Goal: Information Seeking & Learning: Learn about a topic

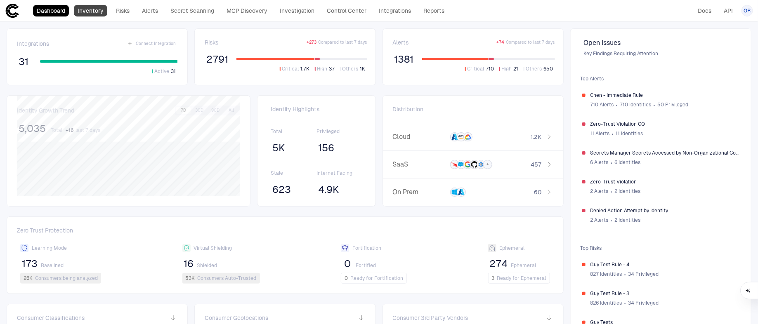
click at [83, 11] on link "Inventory" at bounding box center [90, 11] width 33 height 12
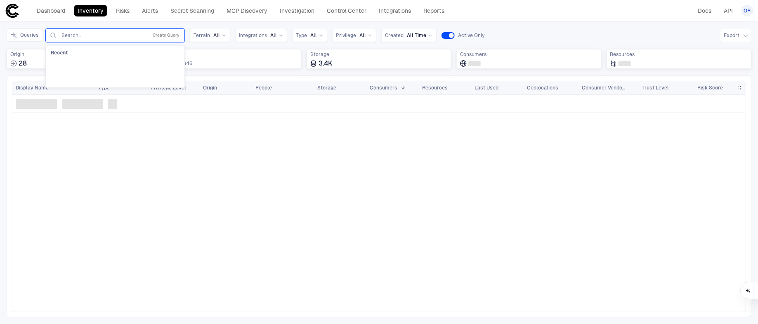
click at [133, 35] on input "text" at bounding box center [103, 35] width 84 height 7
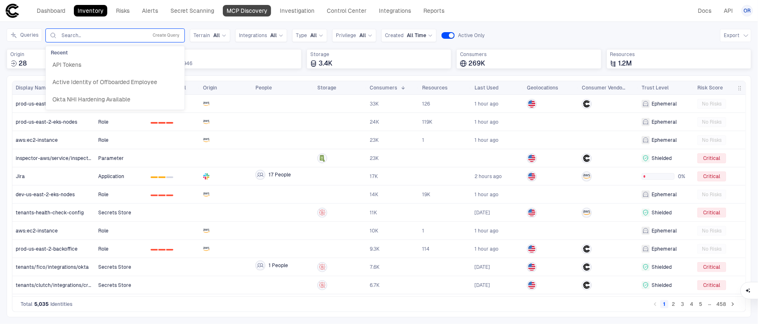
click at [247, 9] on link "MCP Discovery" at bounding box center [247, 11] width 48 height 12
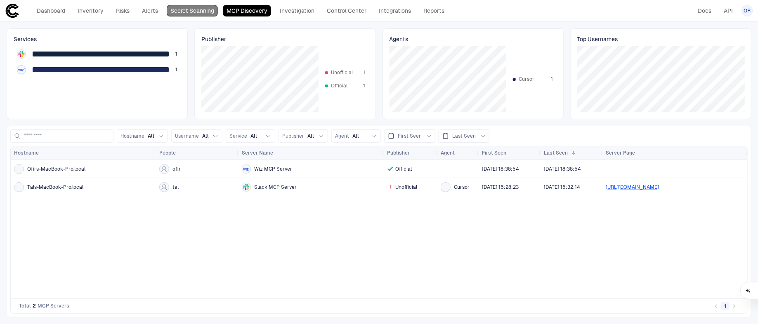
click at [208, 13] on link "Secret Scanning" at bounding box center [192, 11] width 51 height 12
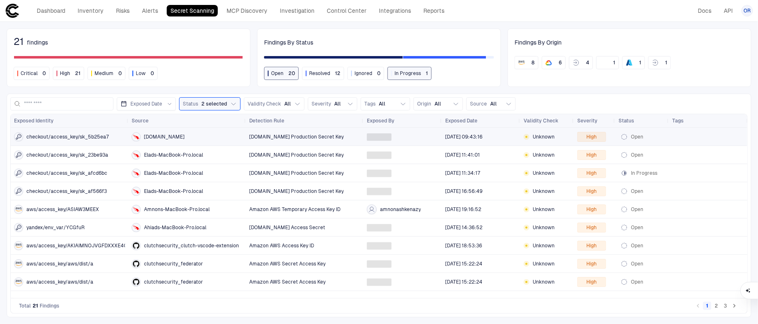
click at [343, 134] on div "[DOMAIN_NAME] Production Secret Key" at bounding box center [304, 137] width 111 height 7
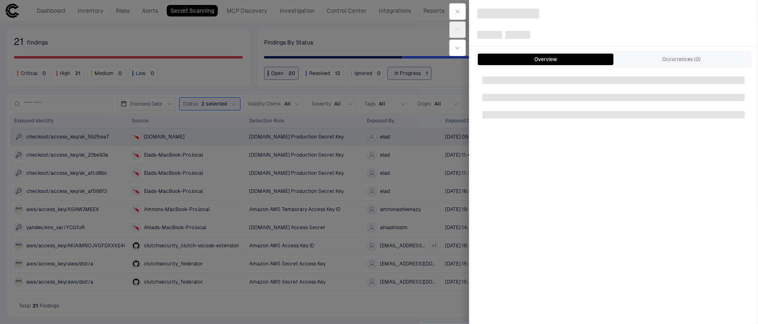
click at [670, 52] on div "Overview Occurrences (0)" at bounding box center [613, 59] width 275 height 15
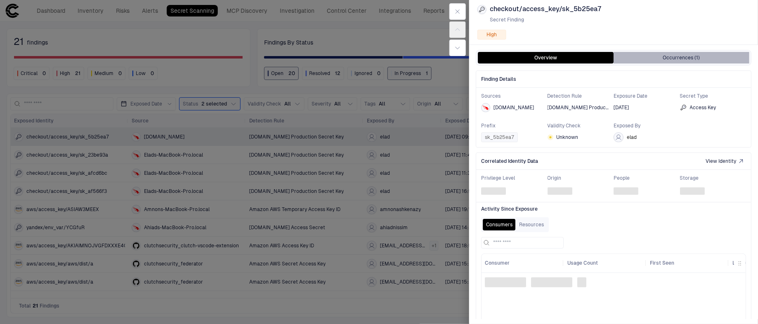
click at [670, 52] on button "Occurrences (1)" at bounding box center [682, 58] width 136 height 12
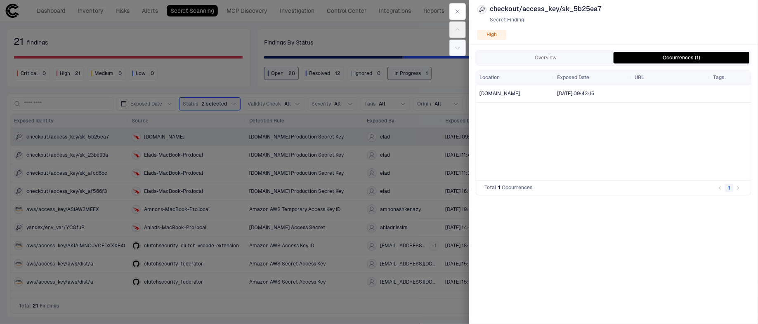
click at [462, 49] on button "button" at bounding box center [457, 48] width 17 height 17
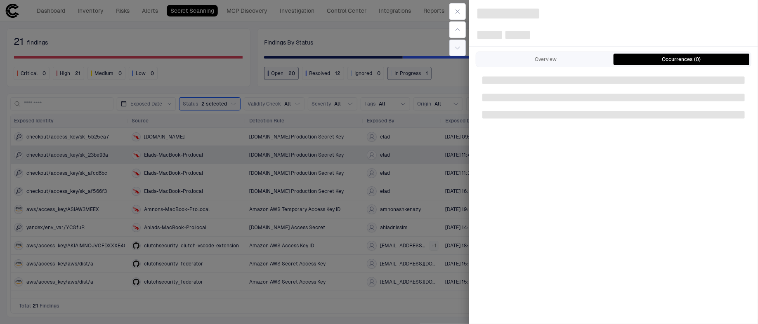
click at [462, 49] on button "button" at bounding box center [457, 48] width 17 height 17
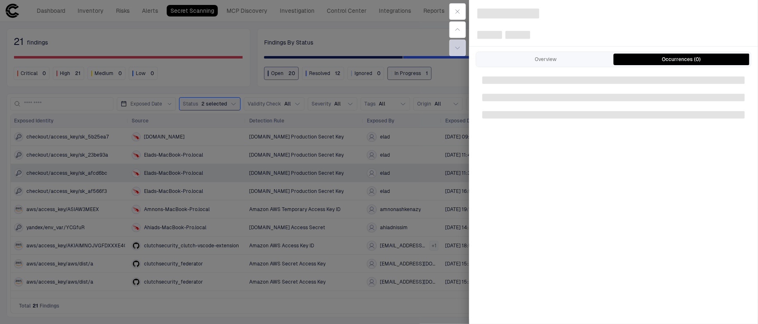
click at [462, 49] on button "button" at bounding box center [457, 48] width 17 height 17
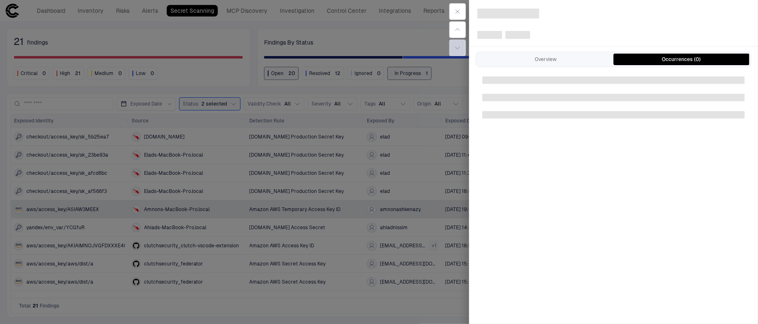
click at [462, 49] on button "button" at bounding box center [457, 48] width 17 height 17
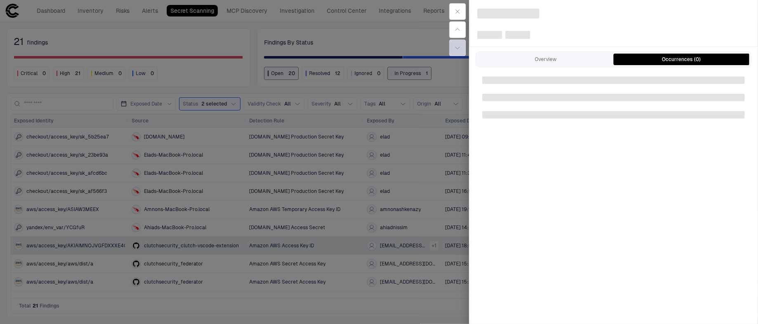
click at [462, 49] on button "button" at bounding box center [457, 48] width 17 height 17
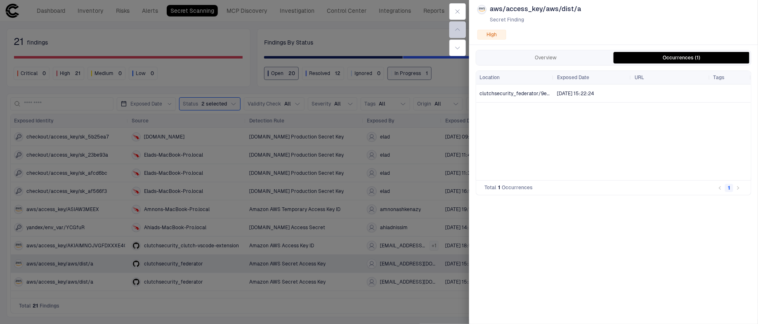
click at [459, 29] on icon "button" at bounding box center [457, 29] width 7 height 7
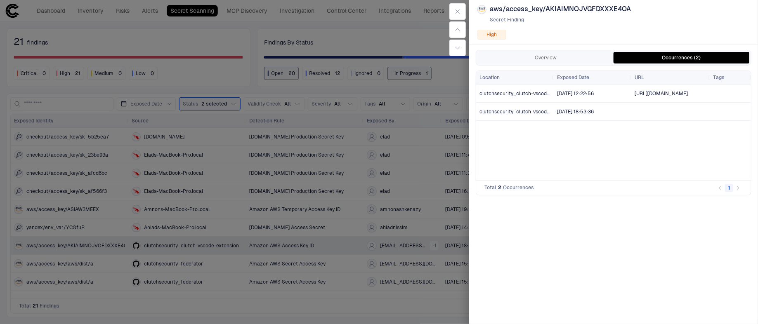
click at [686, 94] on span "[URL][DOMAIN_NAME]" at bounding box center [661, 94] width 53 height 6
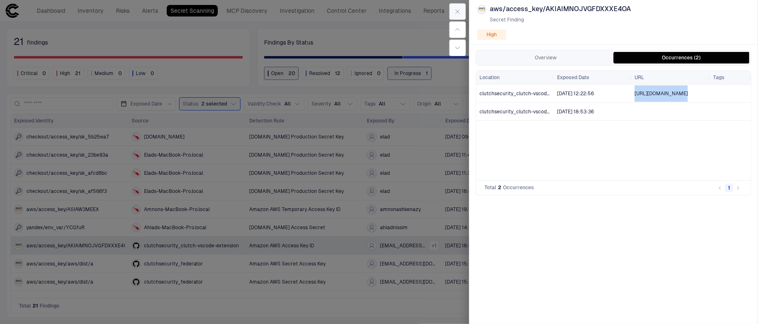
click at [459, 16] on button "button" at bounding box center [457, 11] width 17 height 17
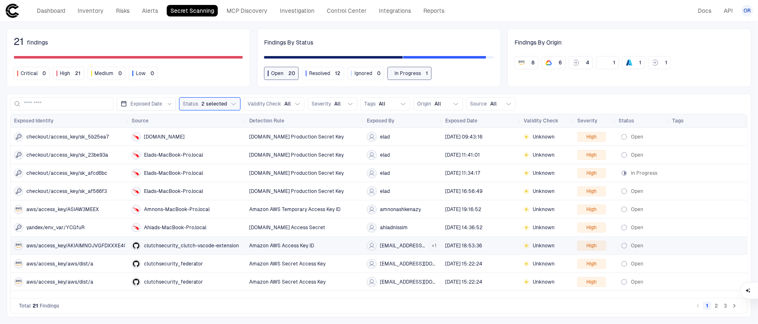
click at [406, 249] on div "[EMAIL_ADDRESS][DOMAIN_NAME]" at bounding box center [396, 246] width 59 height 10
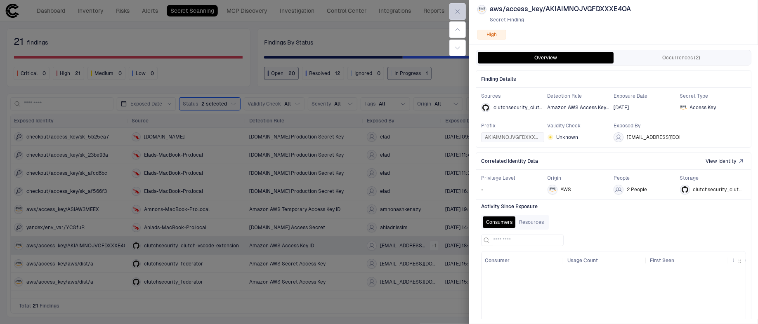
click at [459, 14] on icon "button" at bounding box center [457, 11] width 7 height 7
